Goal: Communication & Community: Answer question/provide support

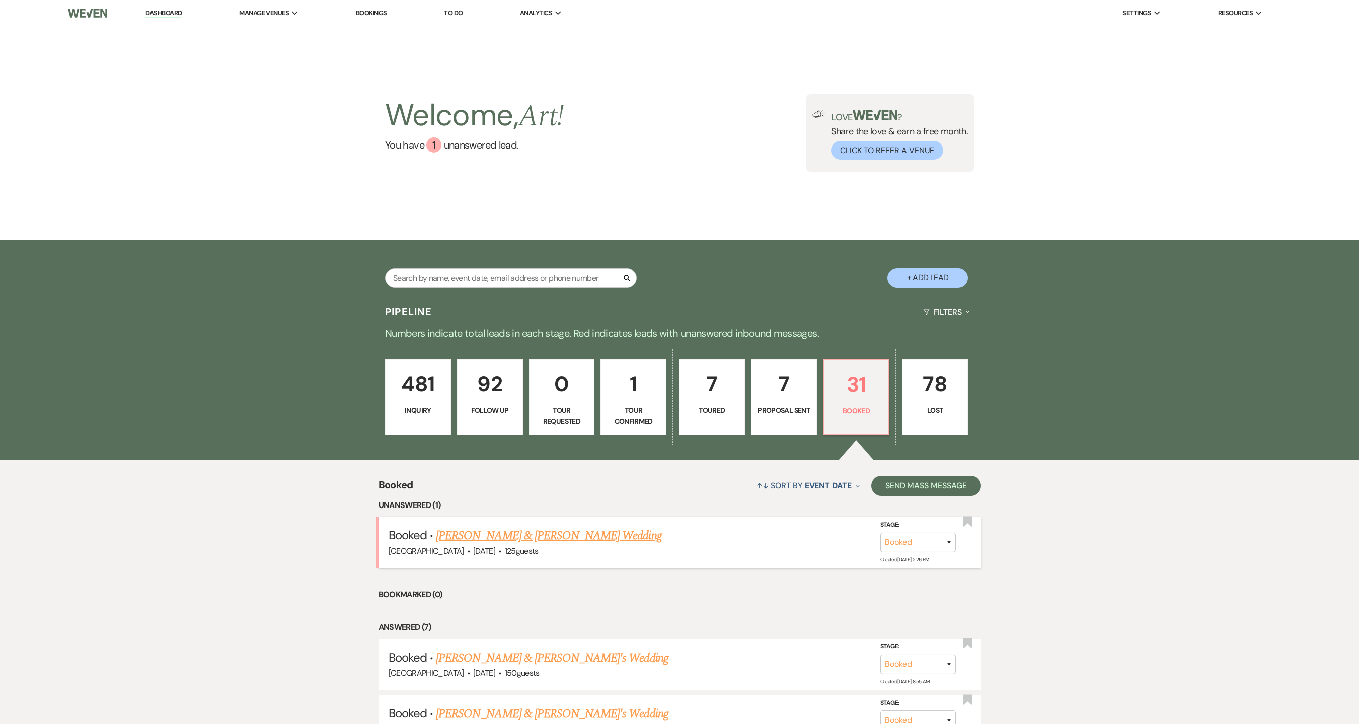
click at [556, 538] on link "[PERSON_NAME] & [PERSON_NAME] Wedding" at bounding box center [548, 535] width 225 height 18
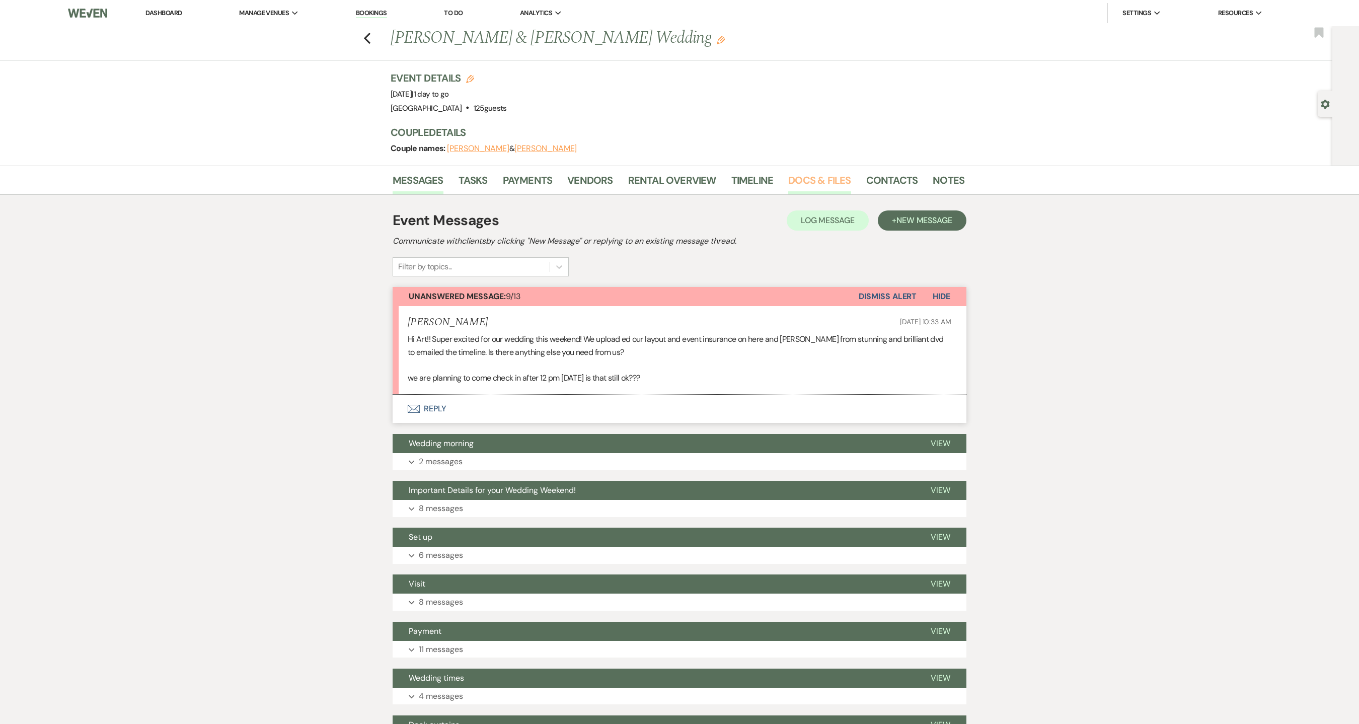
click at [798, 173] on link "Docs & Files" at bounding box center [819, 183] width 62 height 22
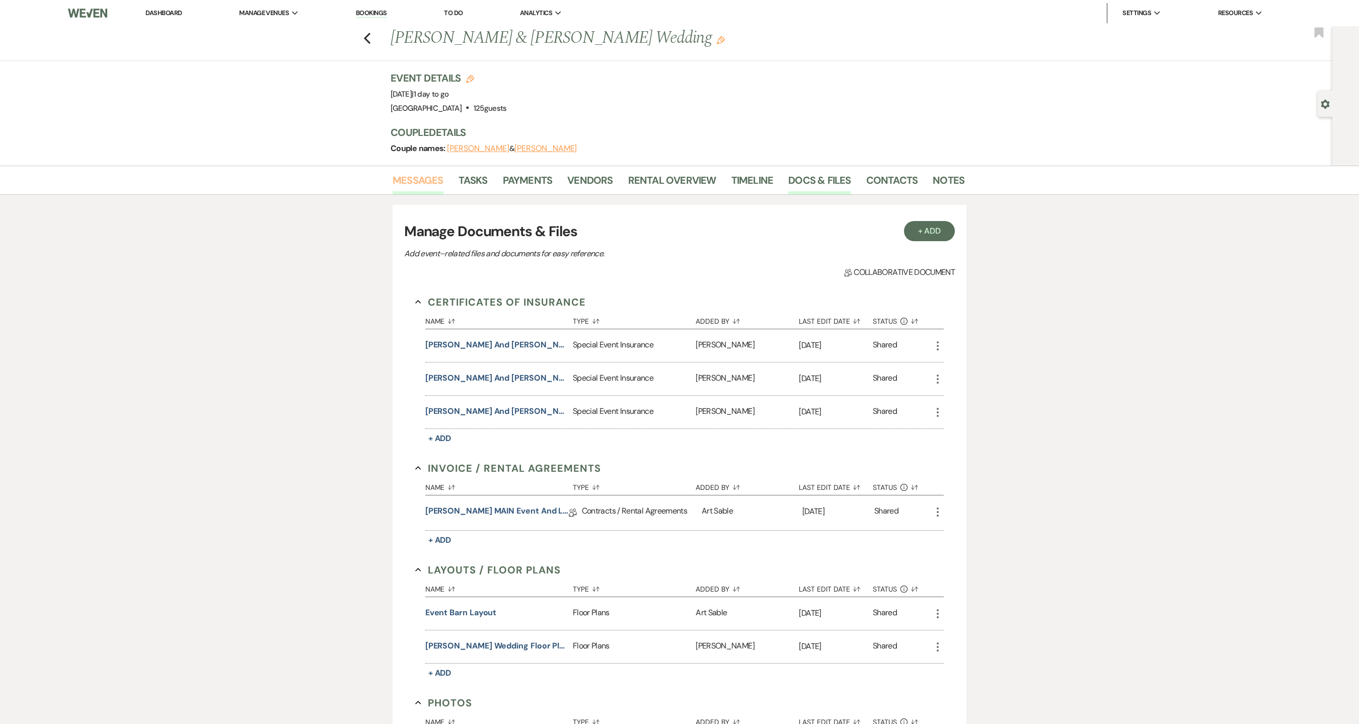
click at [419, 186] on link "Messages" at bounding box center [418, 183] width 51 height 22
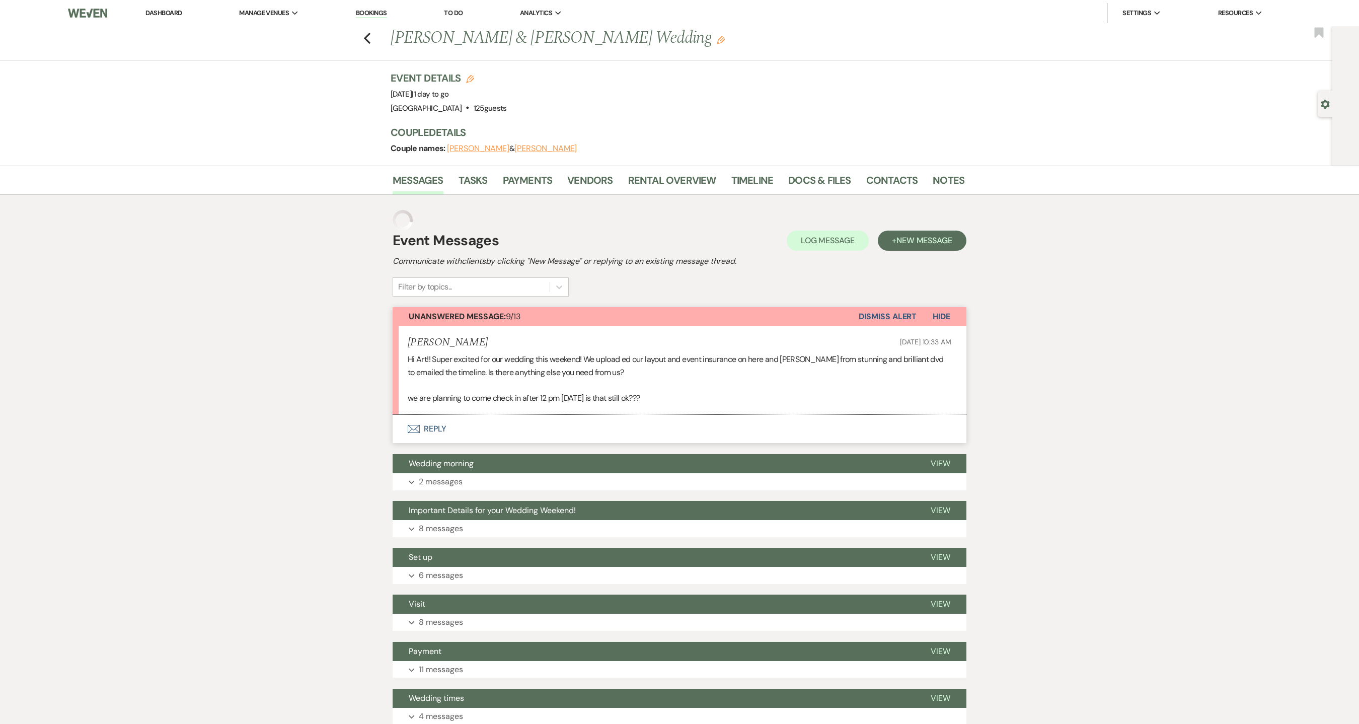
click at [441, 433] on button "Envelope Reply" at bounding box center [680, 429] width 574 height 28
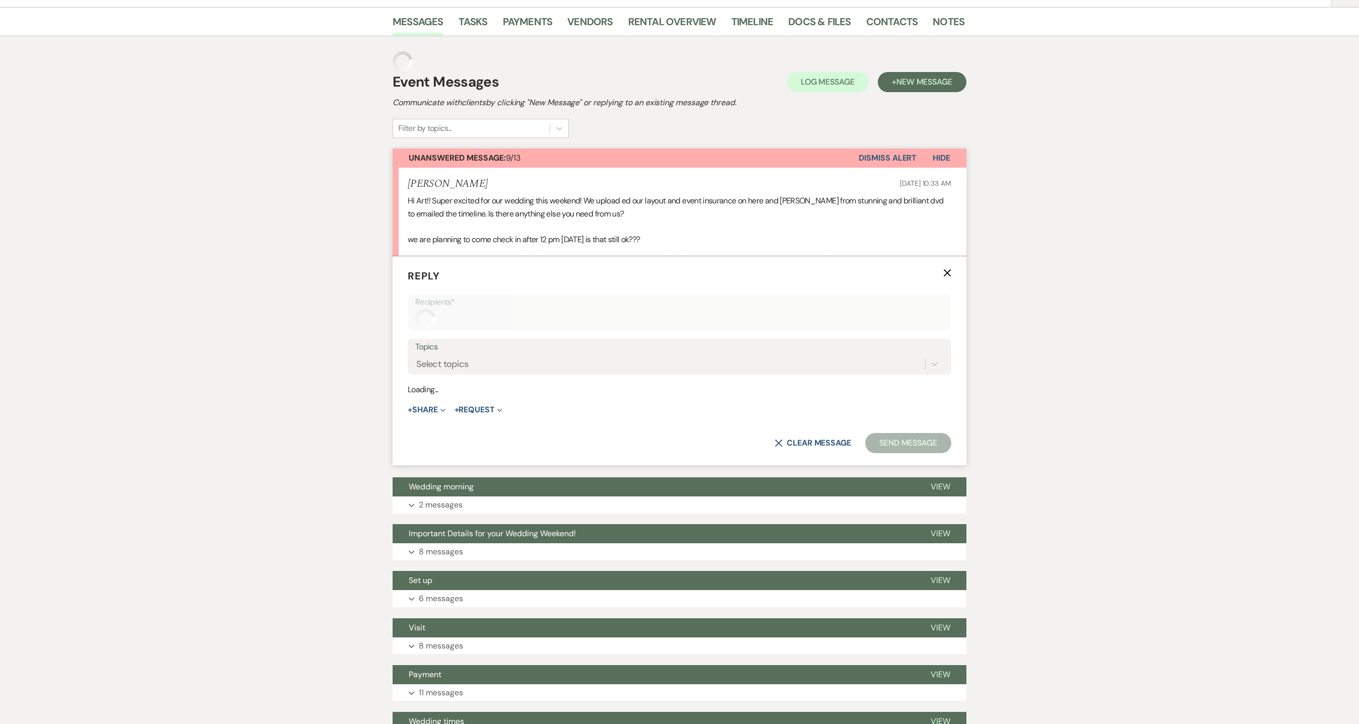
scroll to position [159, 0]
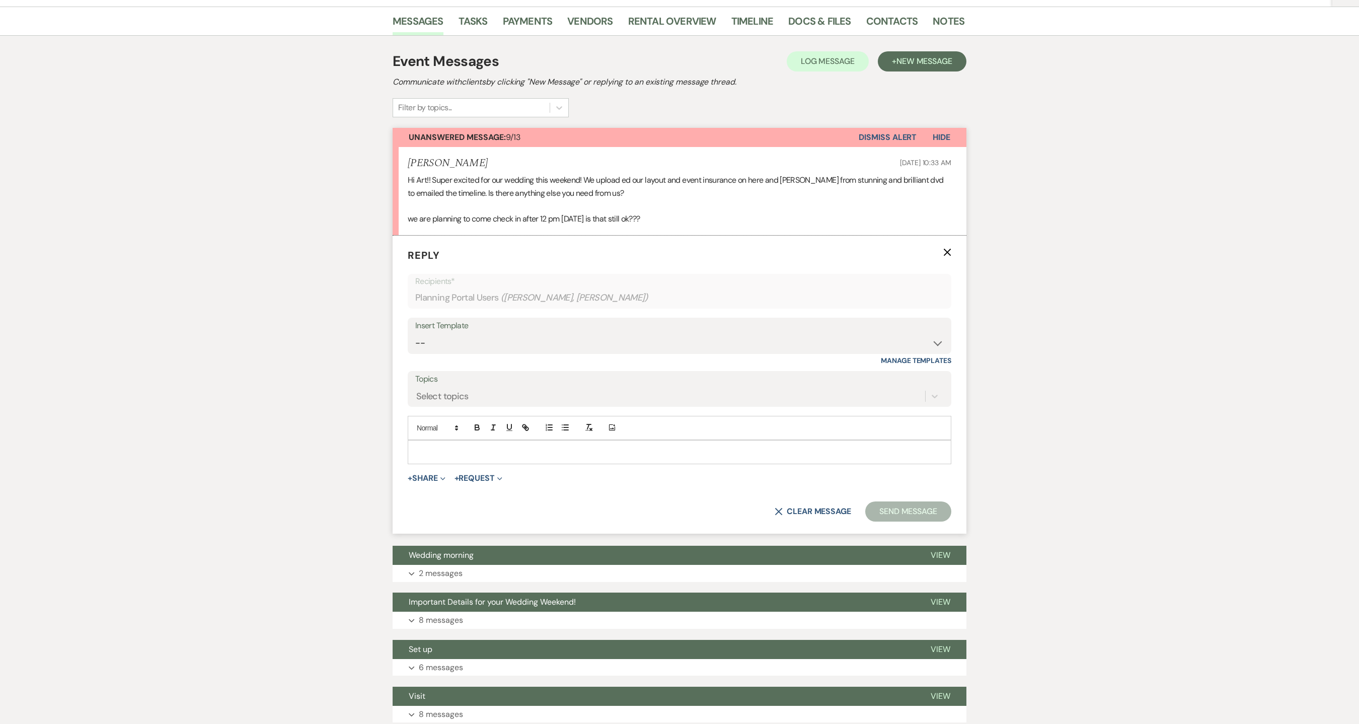
click at [454, 457] on p at bounding box center [679, 451] width 527 height 11
click at [465, 453] on p "Hi K" at bounding box center [679, 451] width 527 height 11
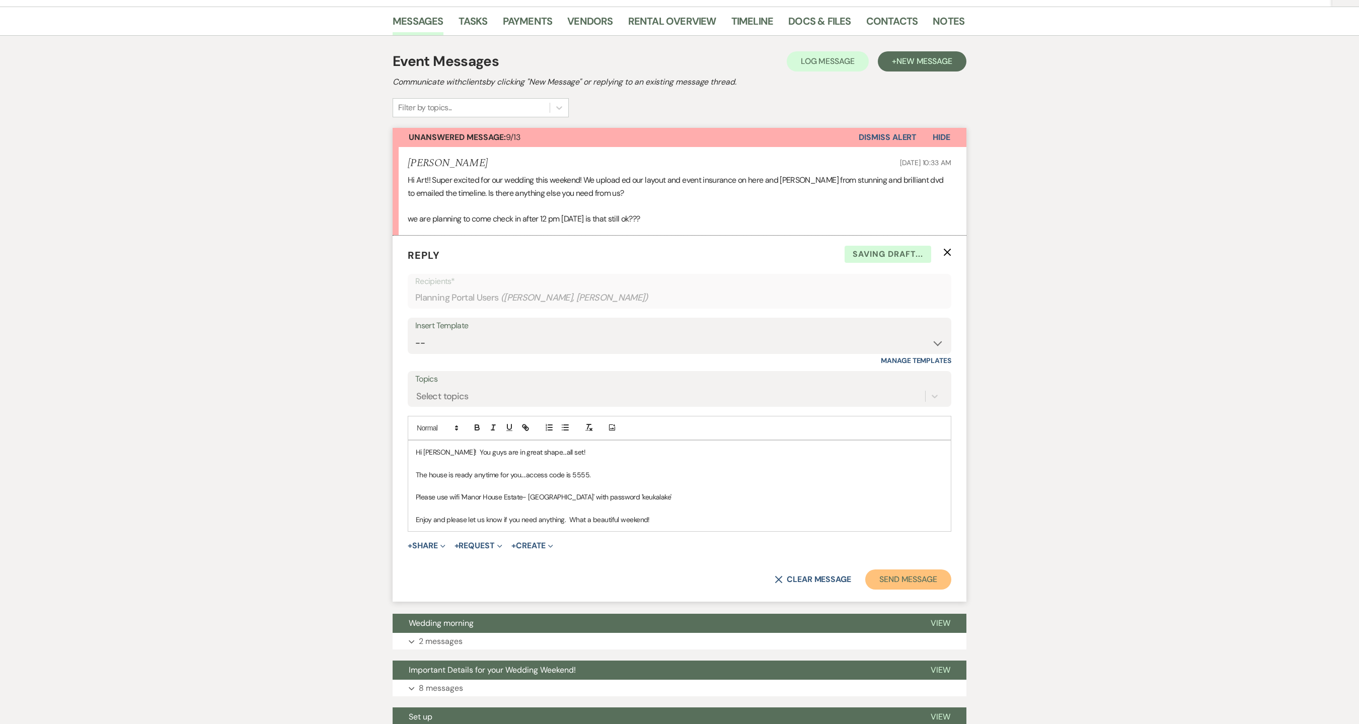
click at [878, 580] on button "Send Message" at bounding box center [908, 579] width 86 height 20
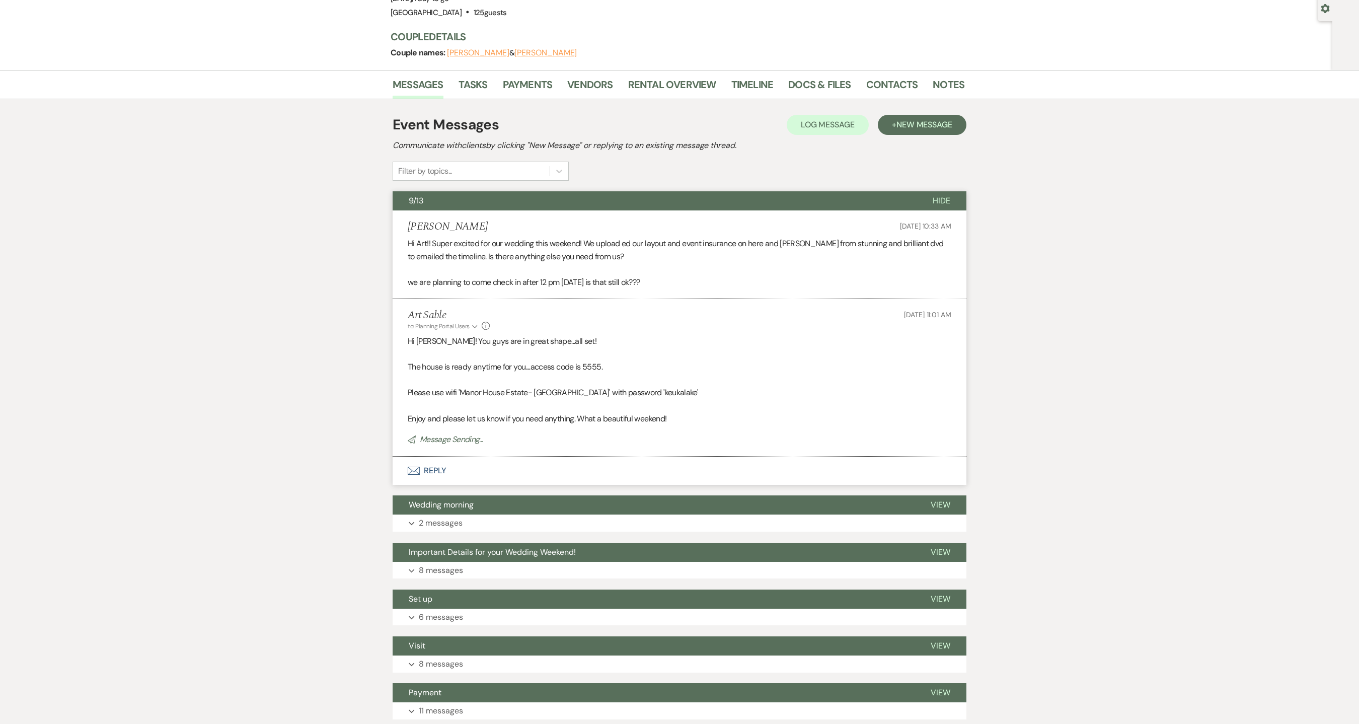
scroll to position [0, 0]
